Goal: Navigation & Orientation: Understand site structure

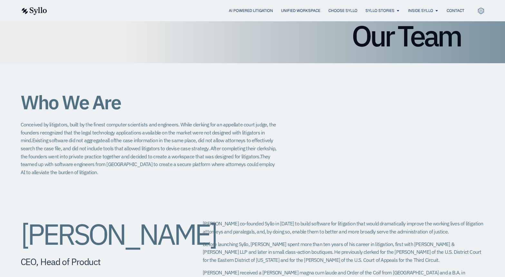
scroll to position [64, 0]
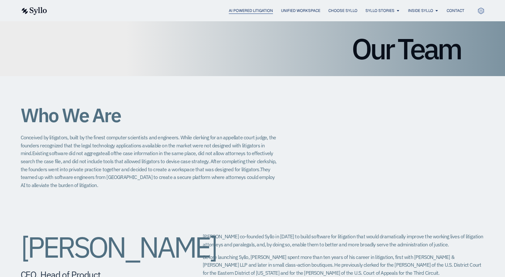
click at [252, 10] on span "AI Powered Litigation" at bounding box center [251, 11] width 44 height 6
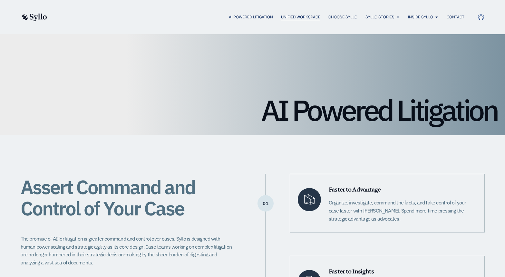
click at [290, 17] on span "Unified Workspace" at bounding box center [300, 17] width 39 height 6
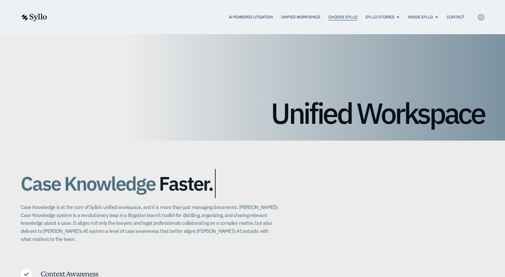
click at [336, 19] on span "Choose Syllo" at bounding box center [342, 17] width 29 height 6
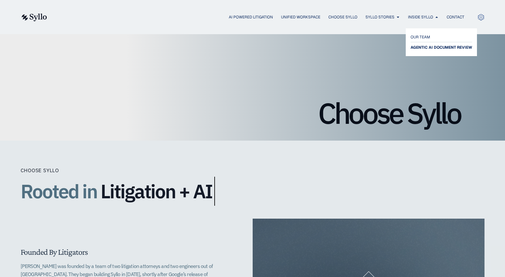
click at [425, 47] on span "AGENTIC AI DOCUMENT REVIEW" at bounding box center [441, 47] width 62 height 8
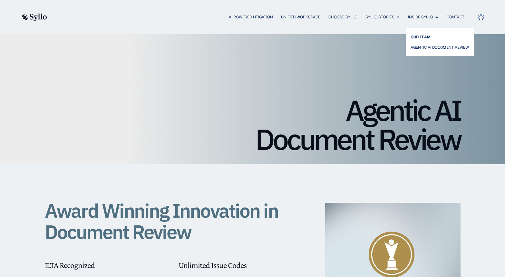
click at [422, 34] on span "OUR TEAM" at bounding box center [420, 37] width 20 height 8
